Goal: Feedback & Contribution: Submit feedback/report problem

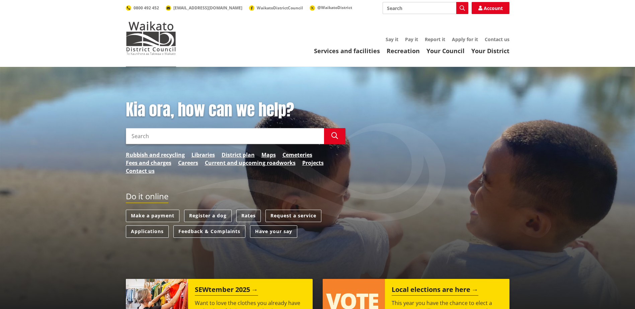
click at [421, 9] on input "Search" at bounding box center [425, 8] width 86 height 12
type input "roads complai"
click at [197, 232] on link "Feedback & Complaints" at bounding box center [209, 232] width 72 height 12
click at [212, 233] on link "Feedback & Complaints" at bounding box center [209, 232] width 72 height 12
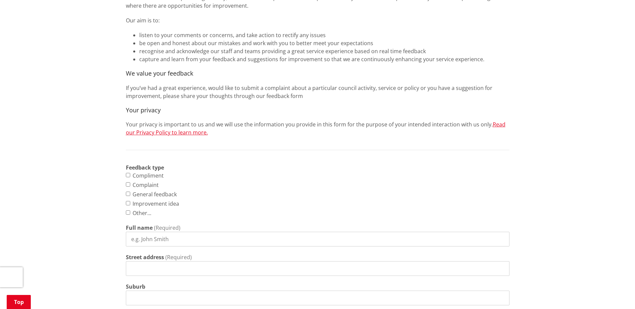
scroll to position [167, 0]
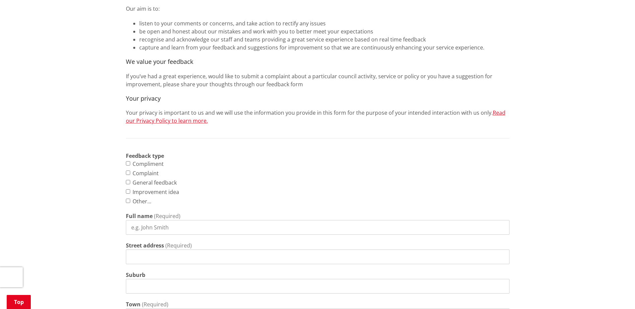
click at [129, 173] on input "Complaint" at bounding box center [128, 173] width 4 height 4
checkbox input "true"
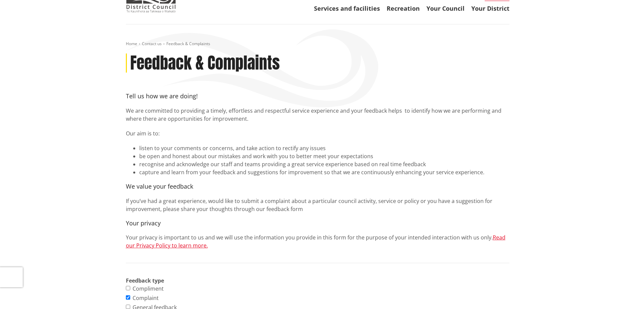
scroll to position [0, 0]
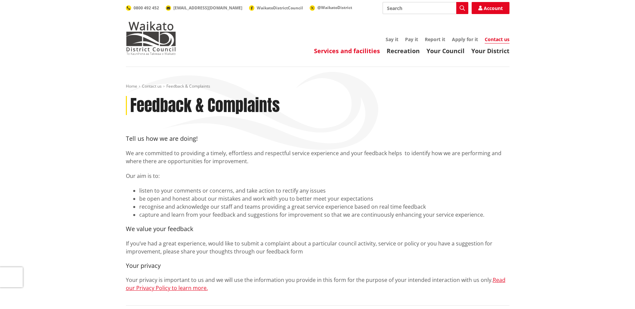
click at [335, 51] on link "Services and facilities" at bounding box center [347, 51] width 66 height 8
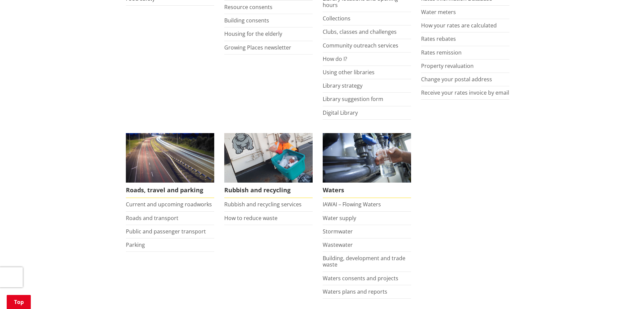
scroll to position [368, 0]
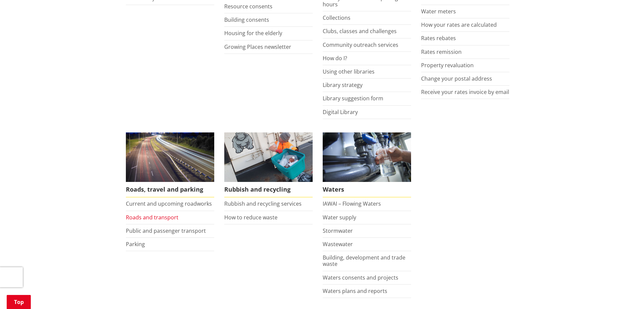
click at [150, 217] on link "Roads and transport" at bounding box center [152, 217] width 53 height 7
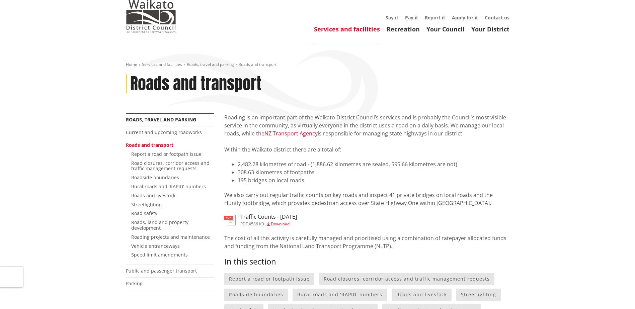
scroll to position [33, 0]
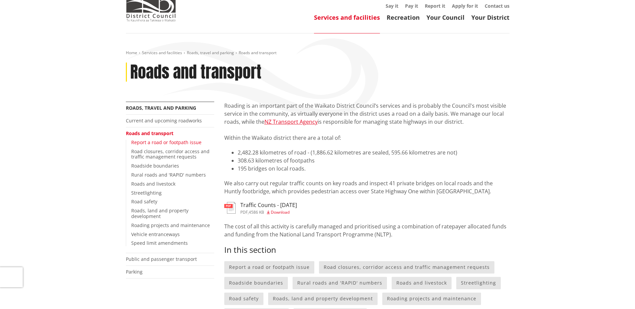
click at [161, 142] on link "Report a road or footpath issue" at bounding box center [166, 142] width 70 height 6
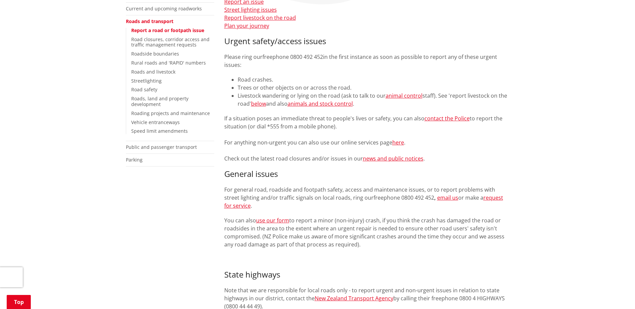
scroll to position [134, 0]
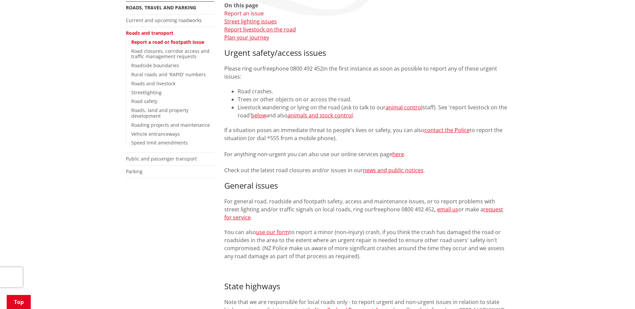
click at [246, 12] on link "Report an issue" at bounding box center [243, 13] width 39 height 7
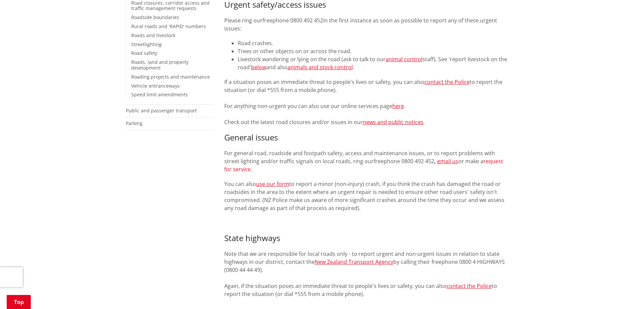
click at [476, 162] on link "request for service" at bounding box center [363, 165] width 279 height 15
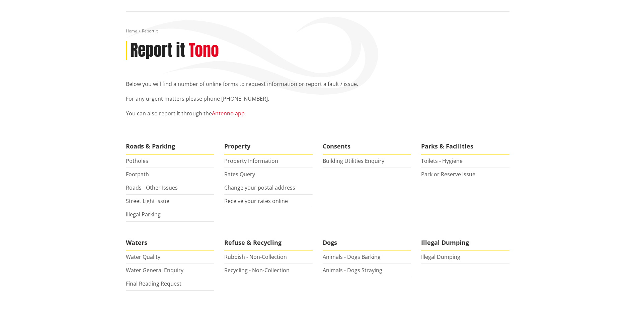
scroll to position [67, 0]
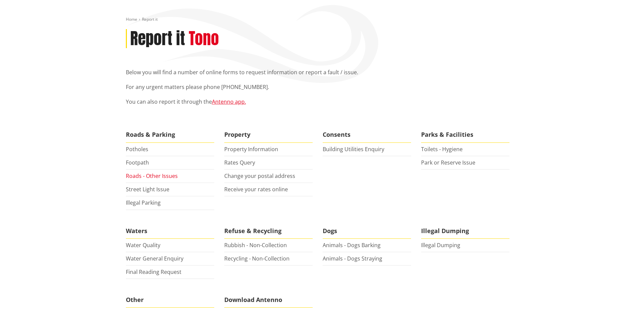
click at [147, 177] on link "Roads - Other Issues" at bounding box center [152, 175] width 52 height 7
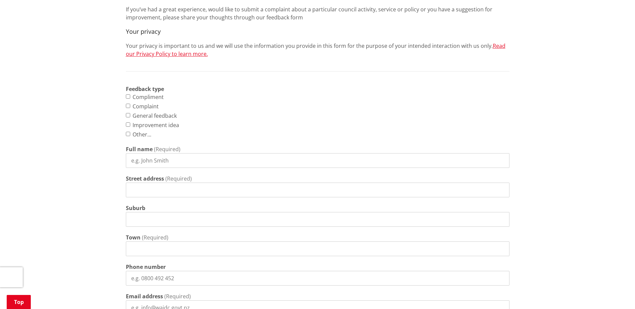
scroll to position [201, 0]
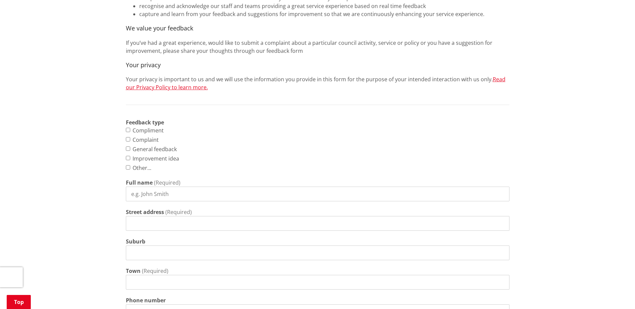
click at [130, 141] on input "Complaint" at bounding box center [128, 139] width 4 height 4
checkbox input "true"
click at [166, 195] on input "Full name" at bounding box center [317, 194] width 383 height 15
type input "[PERSON_NAME] [PERSON_NAME]"
type input "127 Alexandra Street"
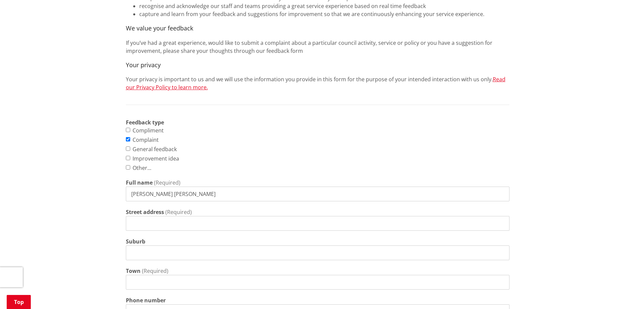
type input "Hamilton"
type input "0211135680"
type input "hayleywillers@hotmail.com"
drag, startPoint x: 216, startPoint y: 228, endPoint x: 123, endPoint y: 229, distance: 93.0
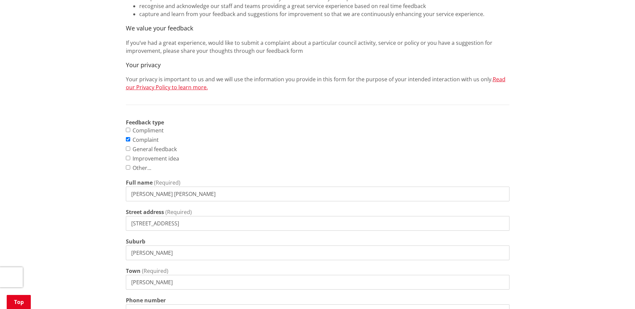
click at [123, 229] on div "Home Contact us Feedback & Complaints Feedback & Complaints Tell us how we are …" at bounding box center [317, 210] width 393 height 654
type input "696B Te Hutewai Road"
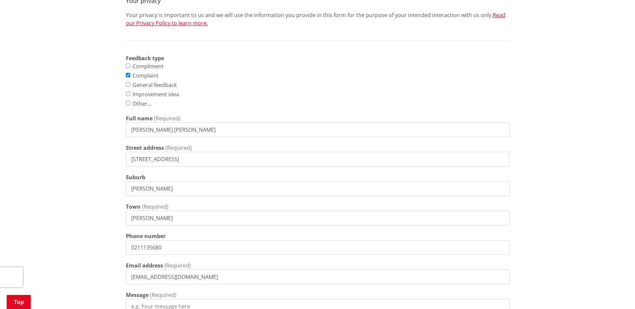
scroll to position [268, 0]
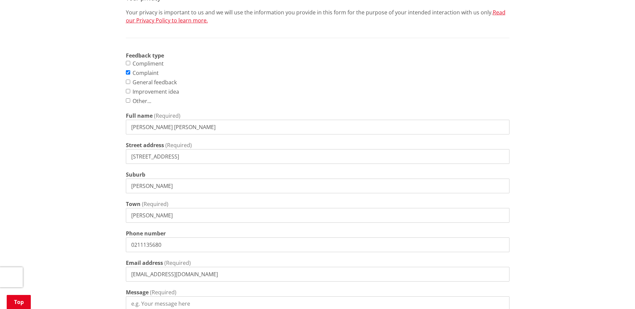
drag, startPoint x: 156, startPoint y: 185, endPoint x: 116, endPoint y: 184, distance: 40.5
click at [116, 184] on div "Home Contact us Feedback & Complaints Feedback & Complaints Tell us how we are …" at bounding box center [317, 148] width 635 height 698
type input "Raglan"
click at [134, 222] on input "Hamilton" at bounding box center [317, 215] width 383 height 15
drag, startPoint x: 130, startPoint y: 215, endPoint x: 167, endPoint y: 214, distance: 36.8
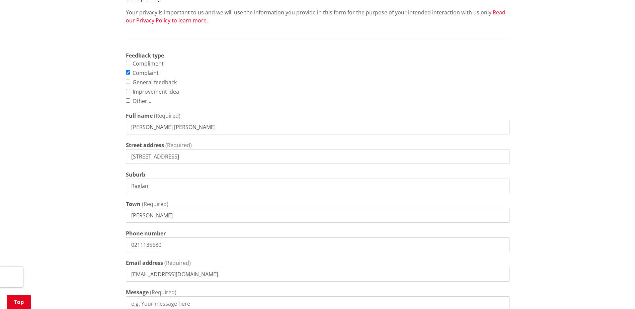
click at [167, 214] on input "Hamilton" at bounding box center [317, 215] width 383 height 15
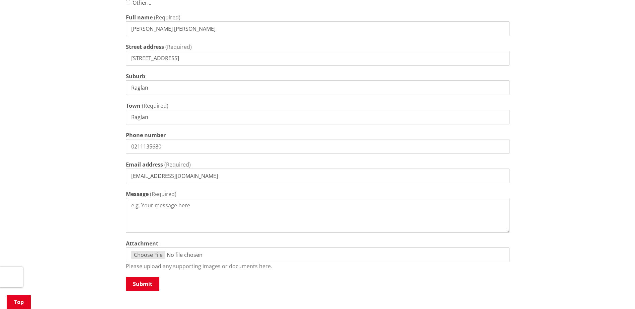
scroll to position [368, 0]
type input "Raglan"
click at [157, 207] on textarea "Message" at bounding box center [317, 213] width 383 height 35
paste textarea "Dear Sir/Madam, I am writing to formally raise a complaint about the unacceptab…"
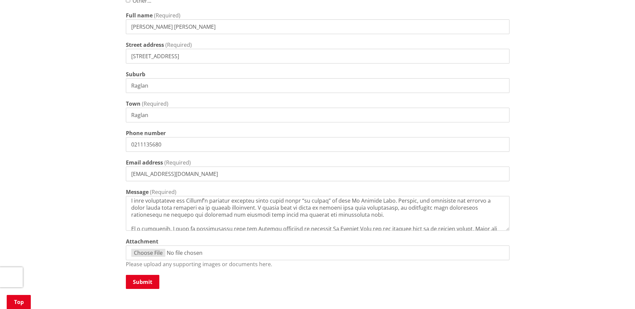
scroll to position [100, 0]
type textarea "Dear Sir/Madam, I am writing to formally raise a complaint about the unacceptab…"
click at [146, 281] on button "Submit" at bounding box center [142, 282] width 33 height 14
